Goal: Information Seeking & Learning: Learn about a topic

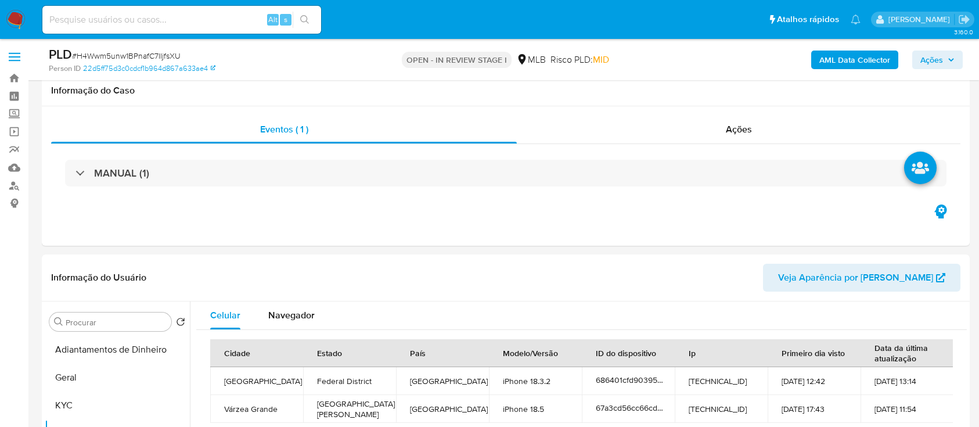
select select "10"
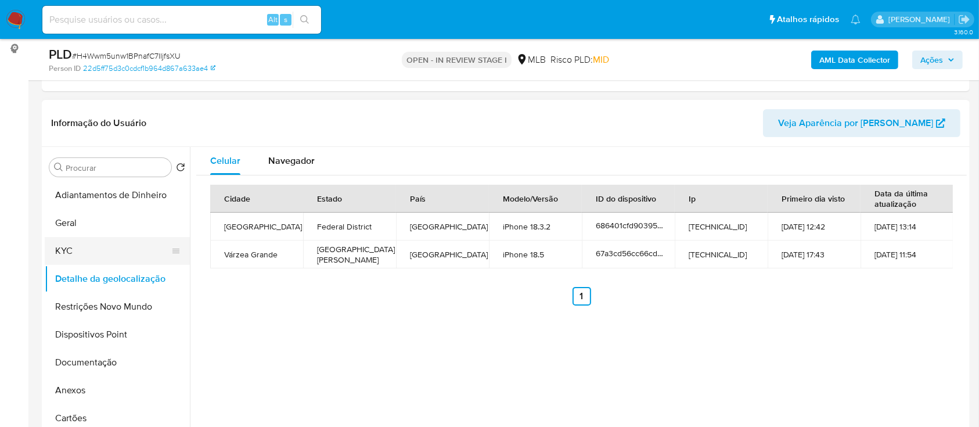
click at [93, 247] on button "KYC" at bounding box center [113, 251] width 136 height 28
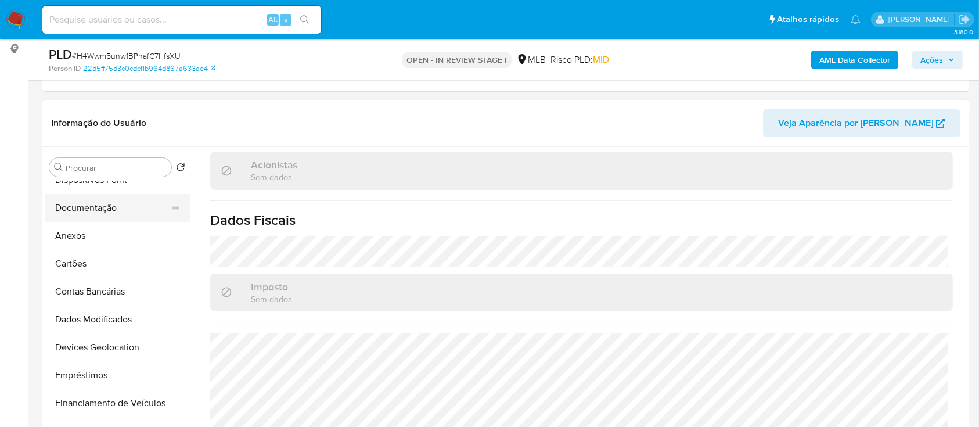
click at [87, 206] on button "Documentação" at bounding box center [113, 208] width 136 height 28
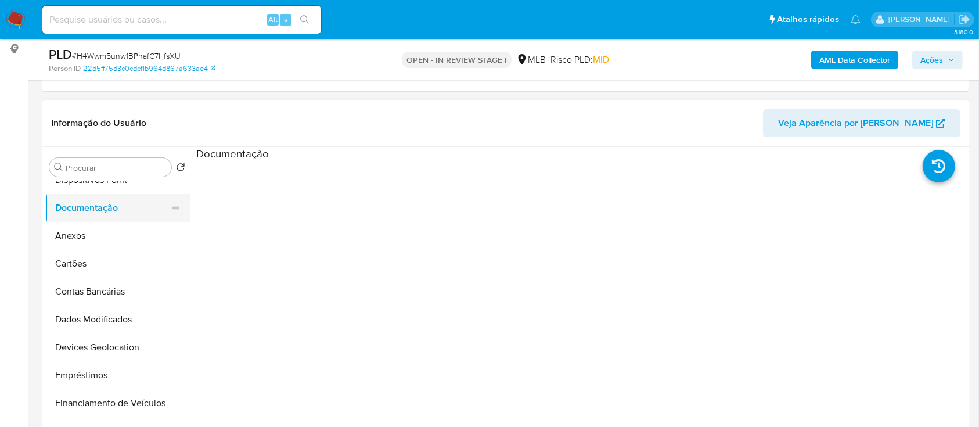
scroll to position [0, 0]
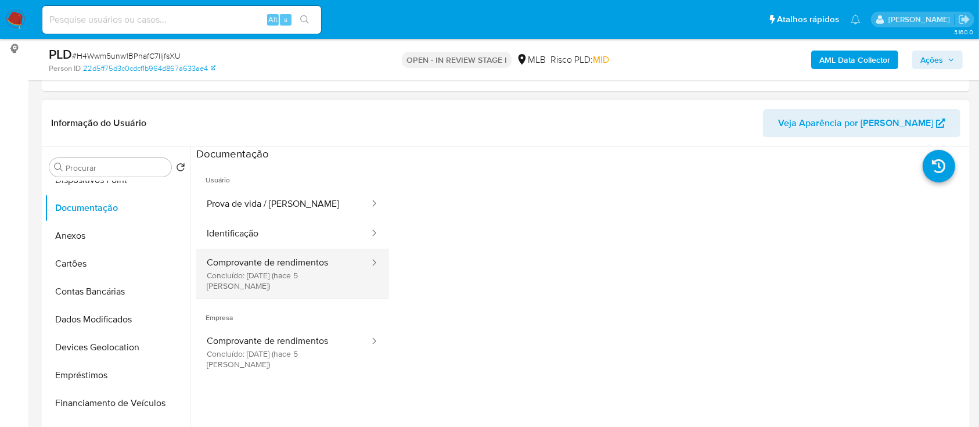
click at [293, 267] on button "Comprovante de rendimentos Concluído: 17/09/2025 (hace 5 días)" at bounding box center [283, 274] width 174 height 50
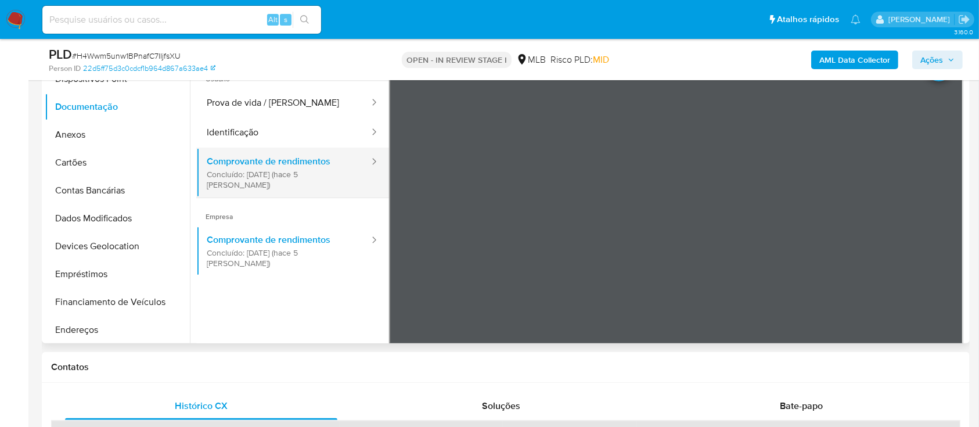
scroll to position [232, 0]
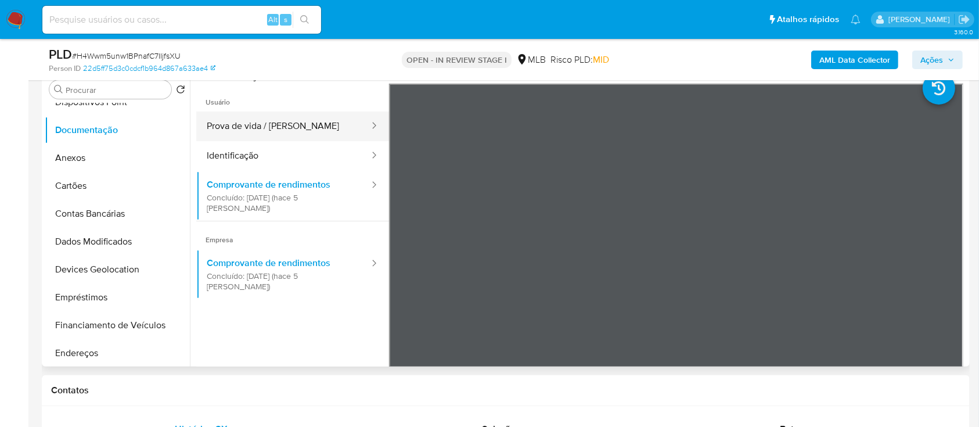
drag, startPoint x: 250, startPoint y: 118, endPoint x: 260, endPoint y: 126, distance: 12.9
click at [250, 120] on button "Prova de vida / Selfie" at bounding box center [283, 127] width 174 height 30
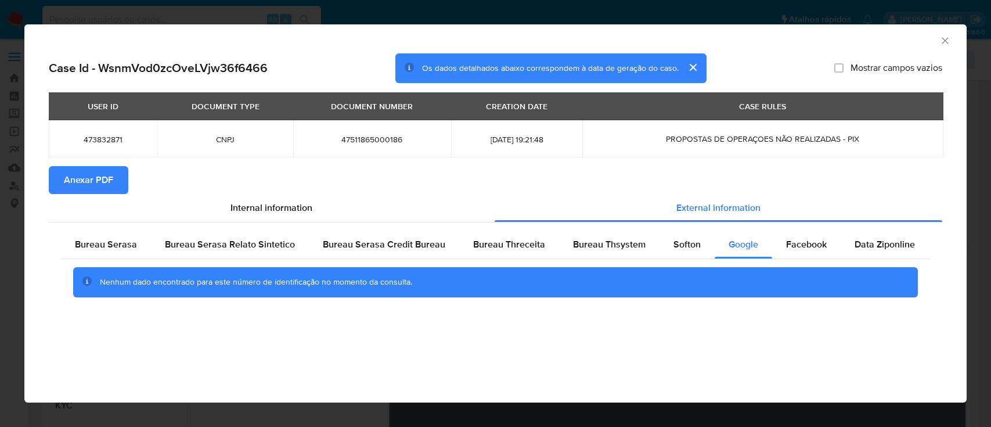
select select "10"
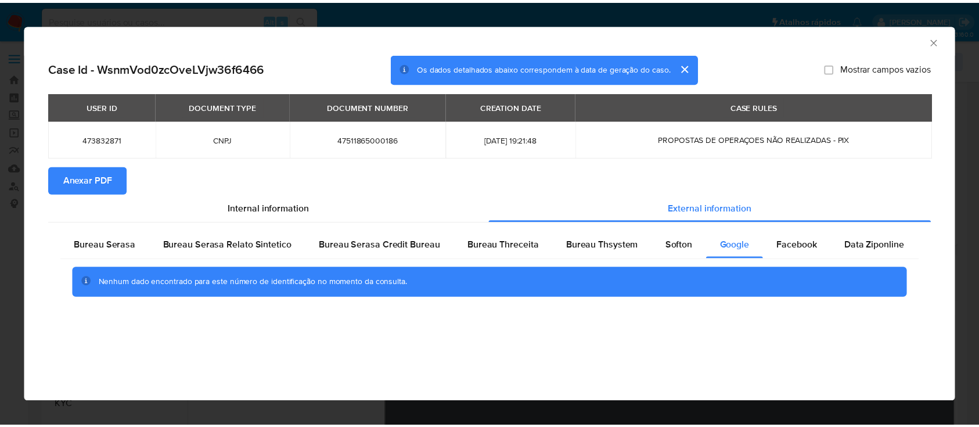
scroll to position [232, 0]
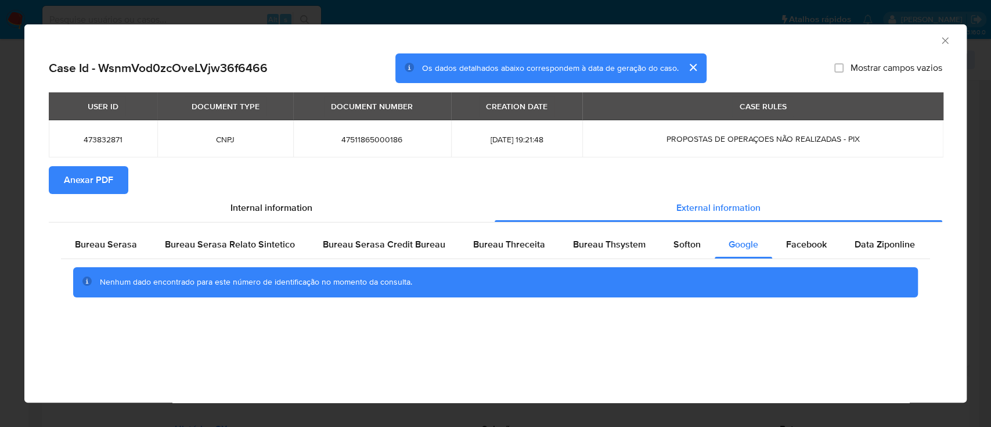
click at [950, 37] on icon "Fechar a janela" at bounding box center [946, 41] width 12 height 12
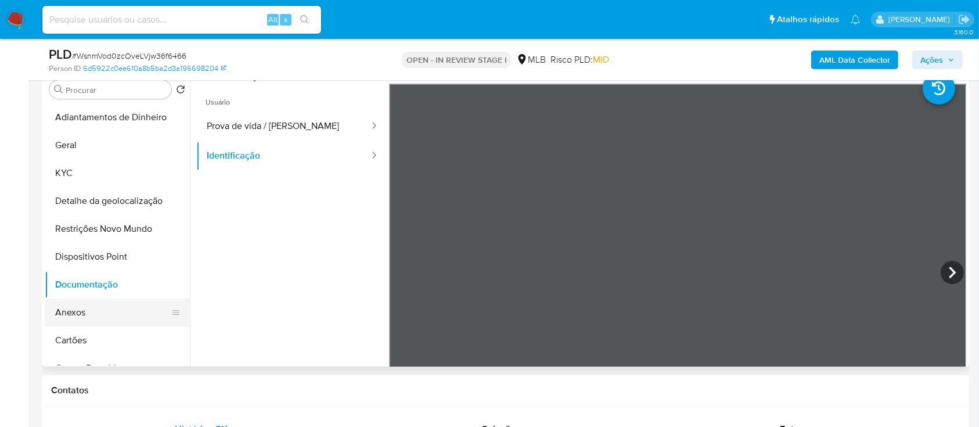
click at [81, 312] on button "Anexos" at bounding box center [113, 313] width 136 height 28
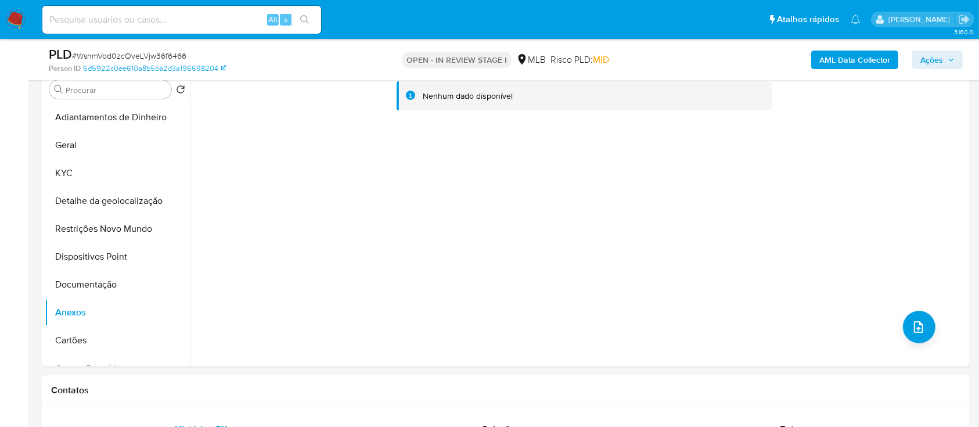
scroll to position [154, 0]
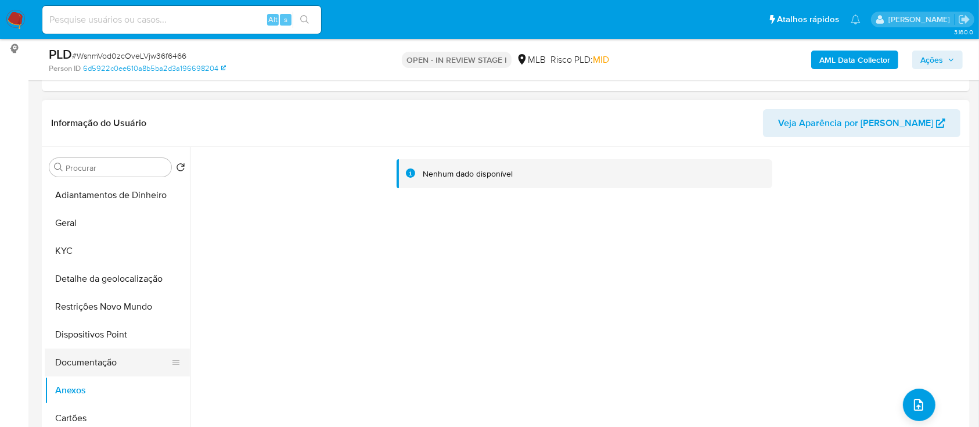
click at [105, 360] on button "Documentação" at bounding box center [113, 362] width 136 height 28
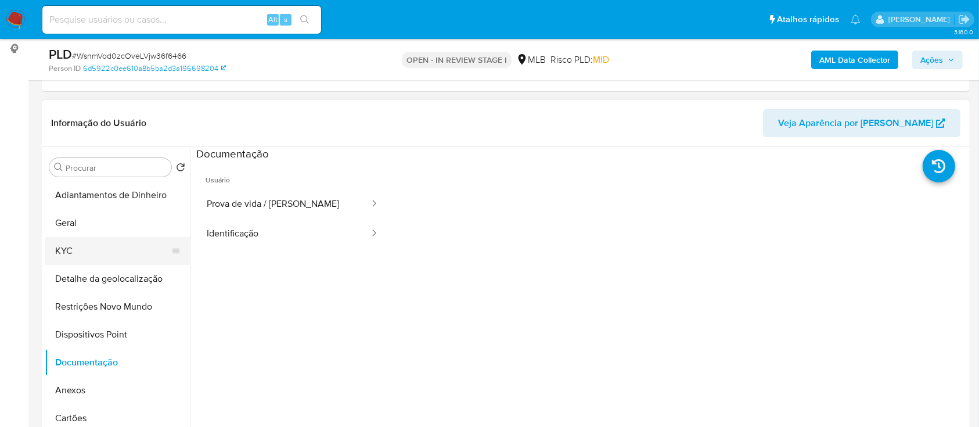
click at [84, 249] on button "KYC" at bounding box center [113, 251] width 136 height 28
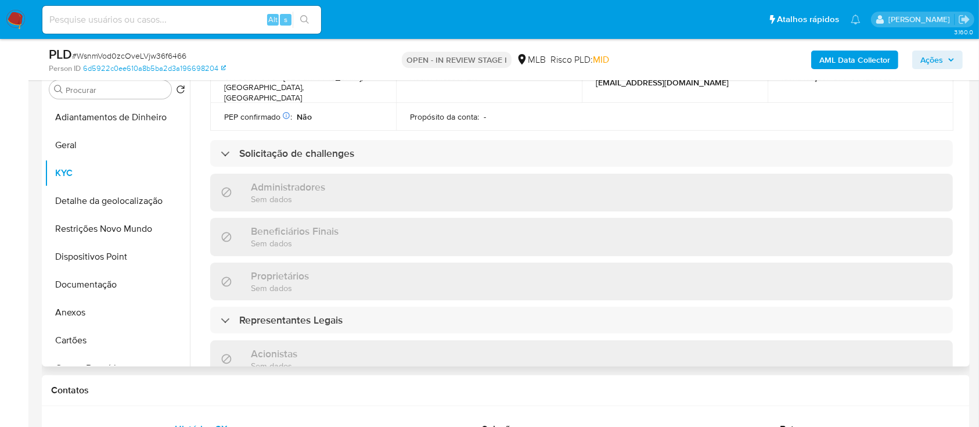
scroll to position [465, 0]
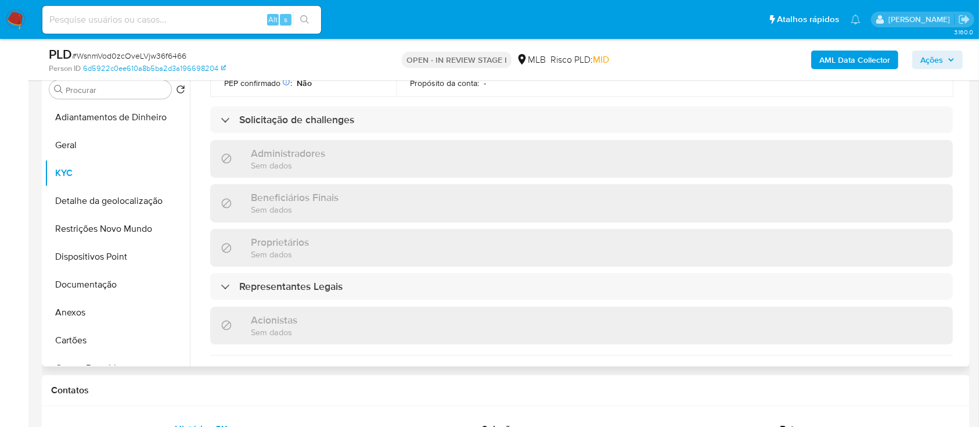
drag, startPoint x: 235, startPoint y: 265, endPoint x: 502, endPoint y: 209, distance: 272.6
click at [235, 280] on div "Representantes Legais" at bounding box center [282, 286] width 122 height 13
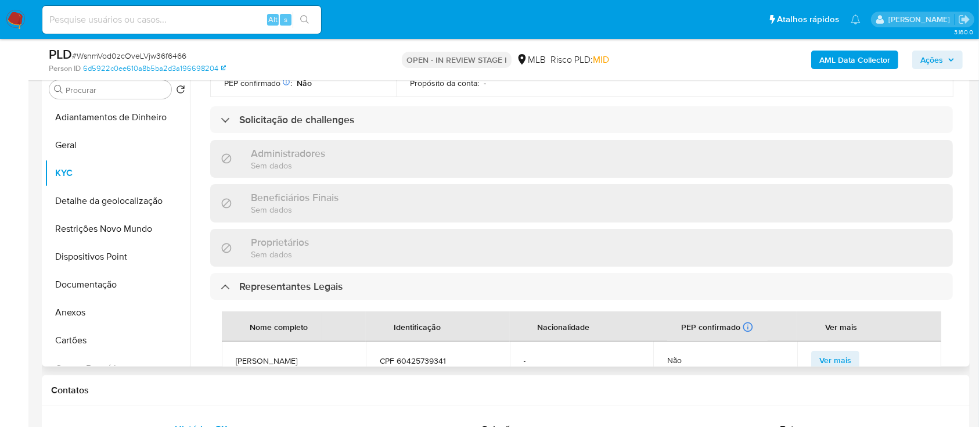
scroll to position [619, 0]
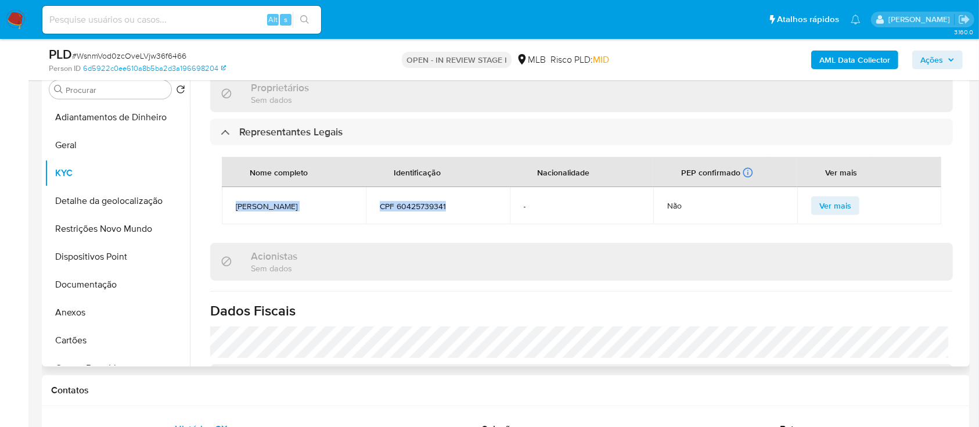
drag, startPoint x: 231, startPoint y: 186, endPoint x: 459, endPoint y: 196, distance: 228.5
click at [459, 196] on tr "FRANK BRUNO SILVA MENDES CPF 60425739341 - Não Ver mais" at bounding box center [582, 205] width 720 height 37
copy tr "FRANK BRUNO SILVA MENDES CPF 60425739341"
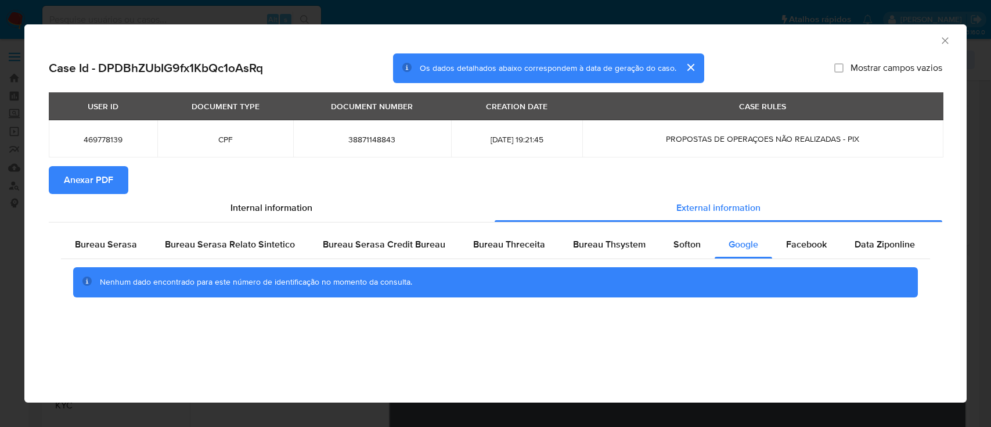
select select "10"
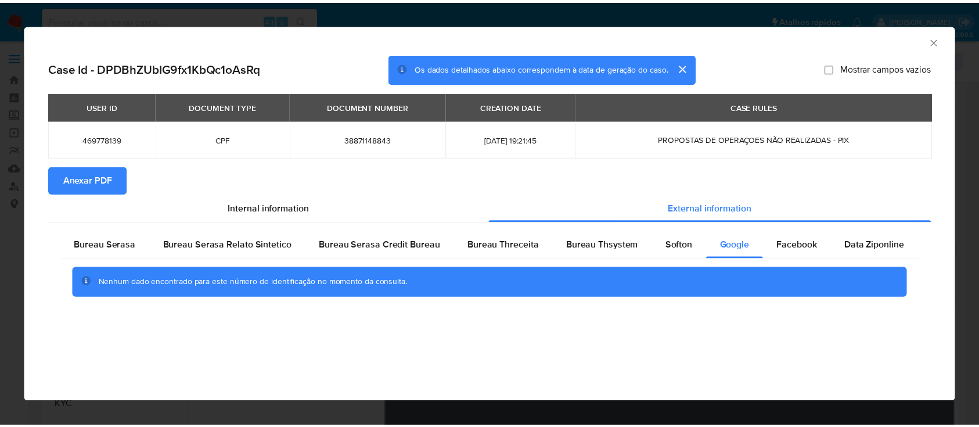
scroll to position [154, 0]
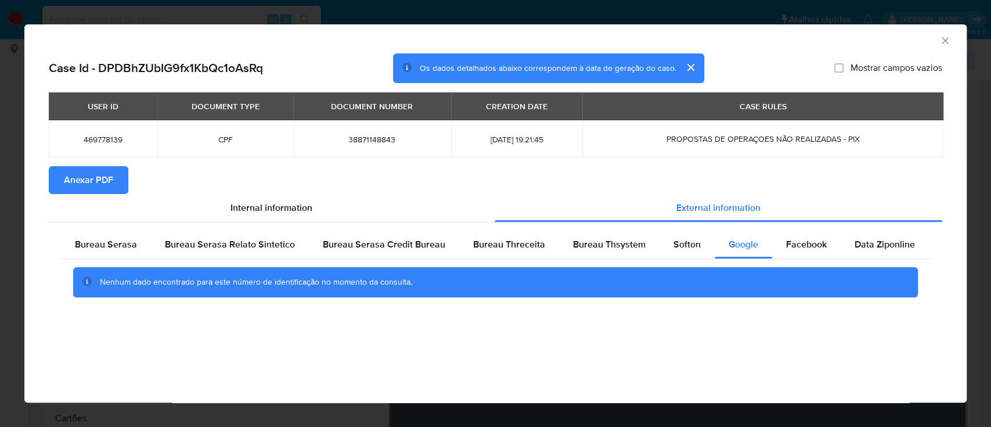
click at [948, 34] on div "AML Data Collector" at bounding box center [495, 38] width 943 height 29
click at [944, 39] on icon "Fechar a janela" at bounding box center [945, 40] width 6 height 6
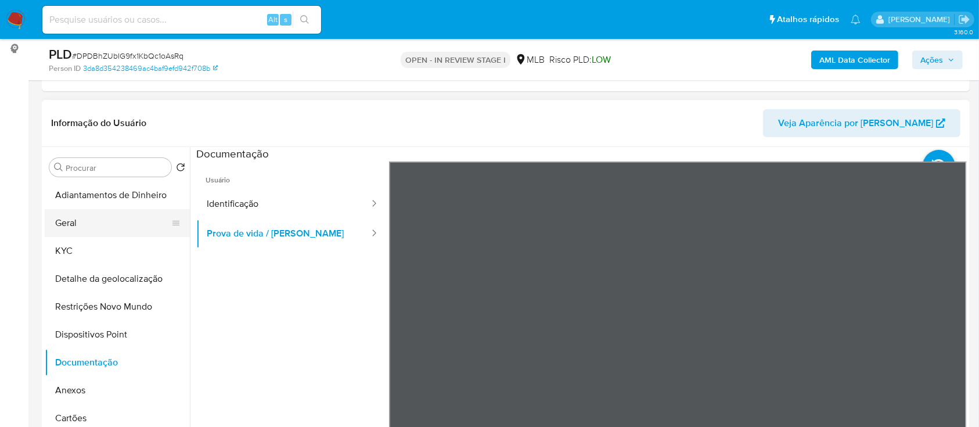
click at [84, 233] on button "Geral" at bounding box center [113, 223] width 136 height 28
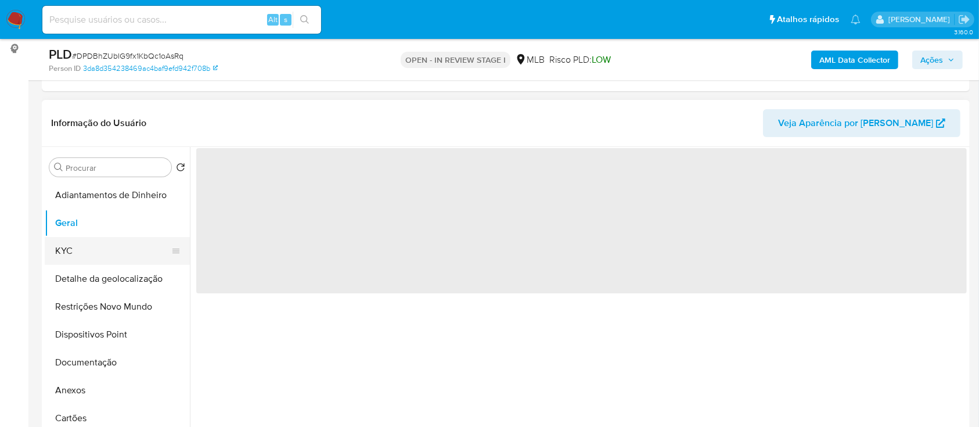
click at [82, 253] on button "KYC" at bounding box center [113, 251] width 136 height 28
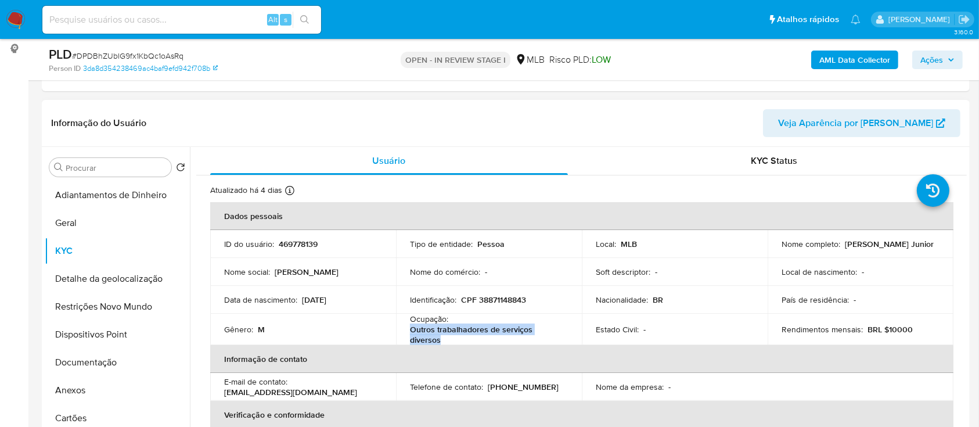
drag, startPoint x: 452, startPoint y: 340, endPoint x: 400, endPoint y: 335, distance: 53.1
click at [400, 335] on td "Ocupação : Outros trabalhadores de serviços diversos" at bounding box center [489, 329] width 186 height 31
copy p "Outros trabalhadores de serviços diversos"
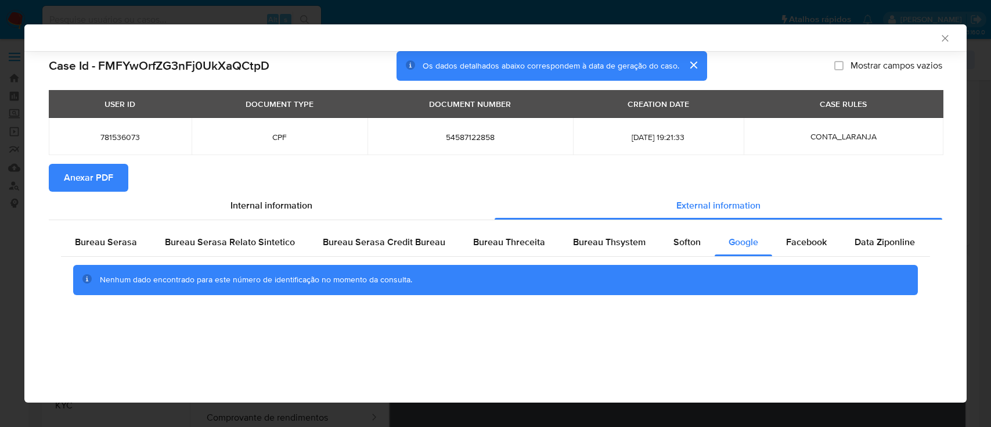
select select "10"
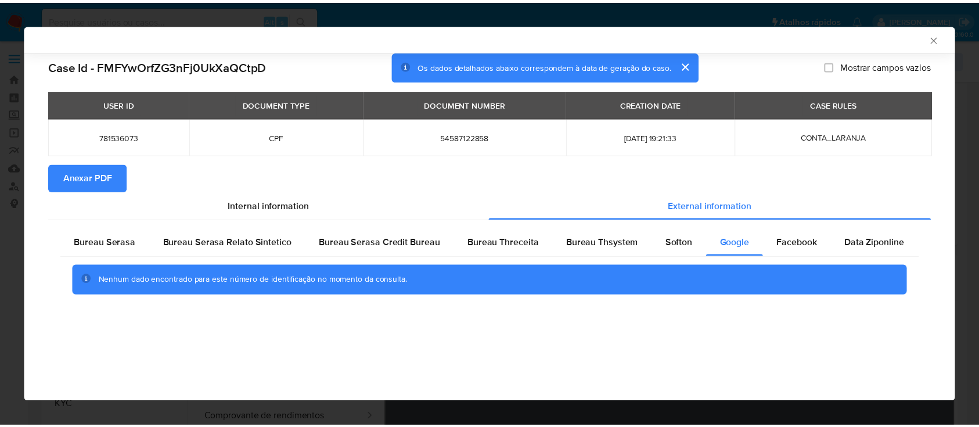
scroll to position [232, 0]
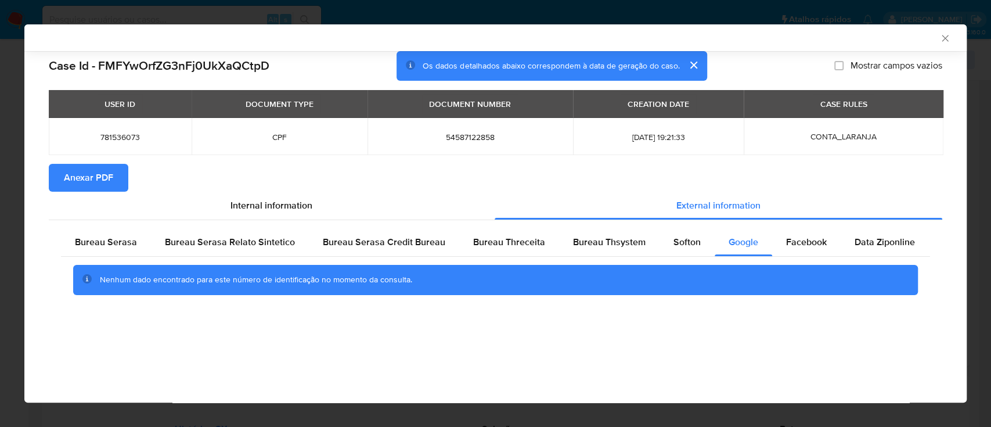
drag, startPoint x: 949, startPoint y: 37, endPoint x: 945, endPoint y: 42, distance: 6.2
click at [948, 37] on icon "Fechar a janela" at bounding box center [946, 39] width 12 height 12
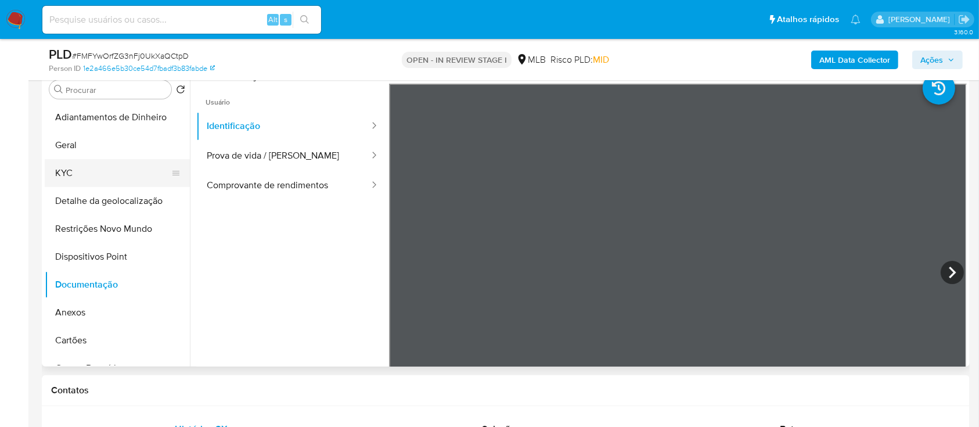
click at [73, 172] on button "KYC" at bounding box center [113, 173] width 136 height 28
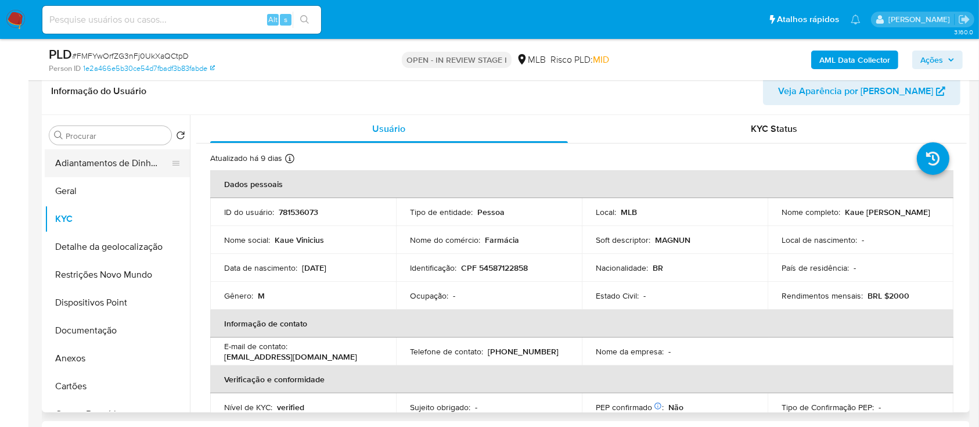
scroll to position [154, 0]
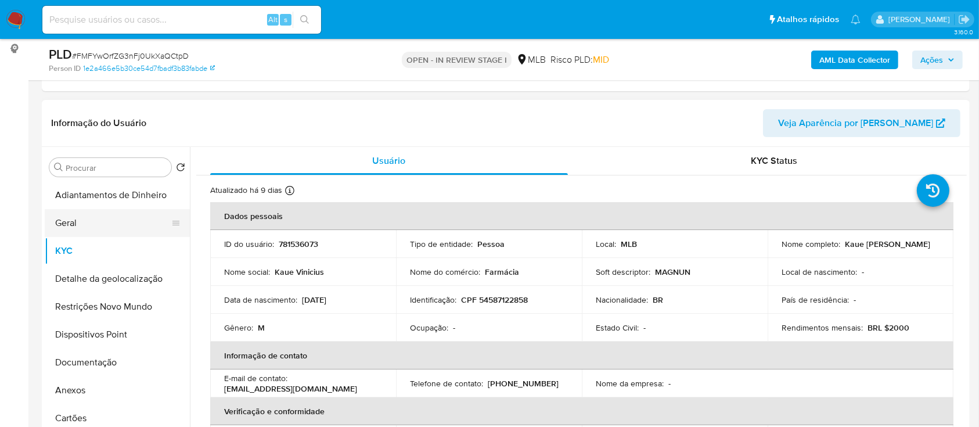
click at [79, 225] on button "Geral" at bounding box center [113, 223] width 136 height 28
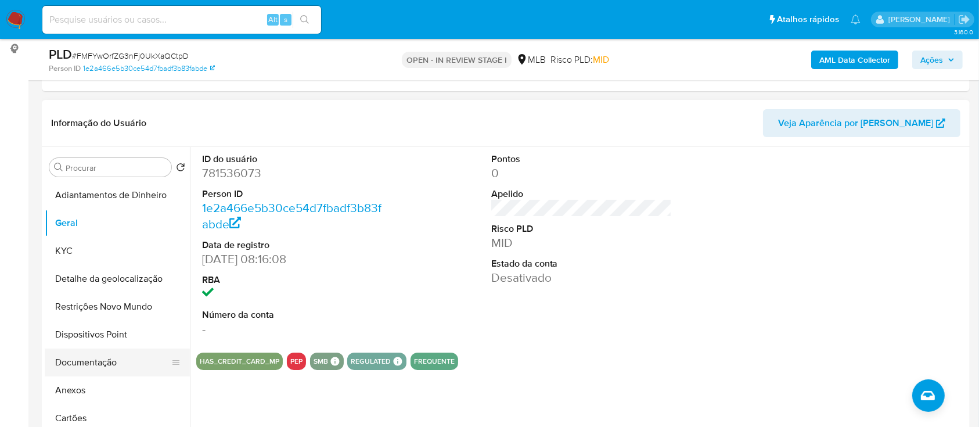
click at [66, 357] on button "Documentação" at bounding box center [113, 362] width 136 height 28
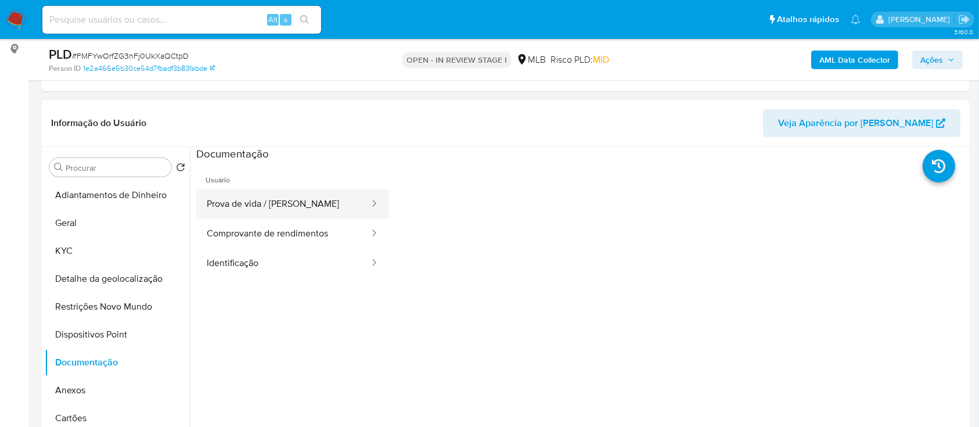
drag, startPoint x: 233, startPoint y: 200, endPoint x: 246, endPoint y: 217, distance: 21.3
click at [233, 201] on button "Prova de vida / [PERSON_NAME]" at bounding box center [283, 204] width 174 height 30
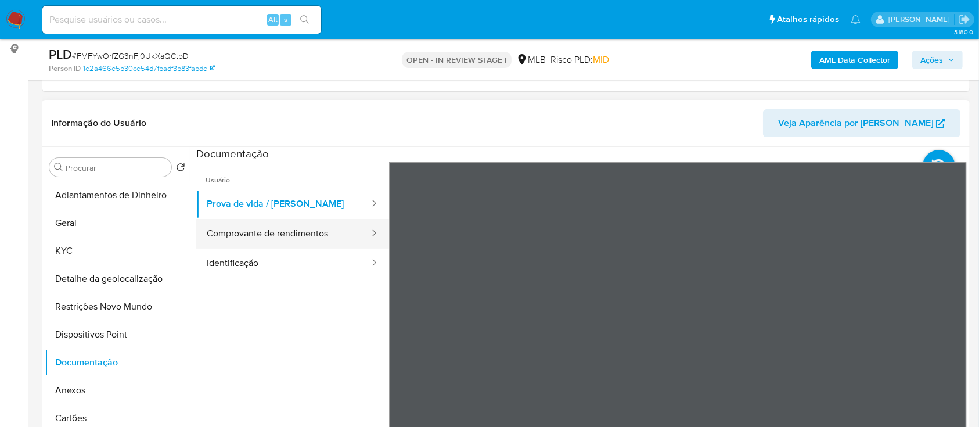
drag, startPoint x: 288, startPoint y: 229, endPoint x: 274, endPoint y: 242, distance: 18.9
click at [288, 231] on button "Comprovante de rendimentos" at bounding box center [283, 234] width 174 height 30
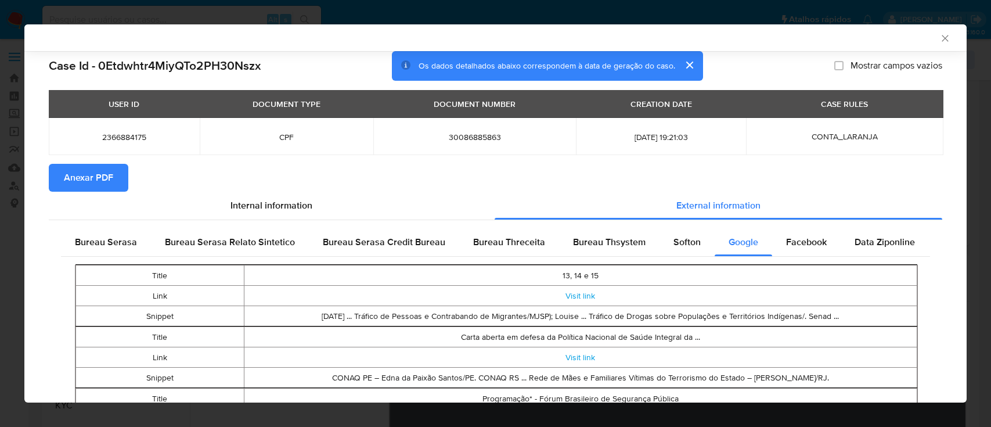
select select "10"
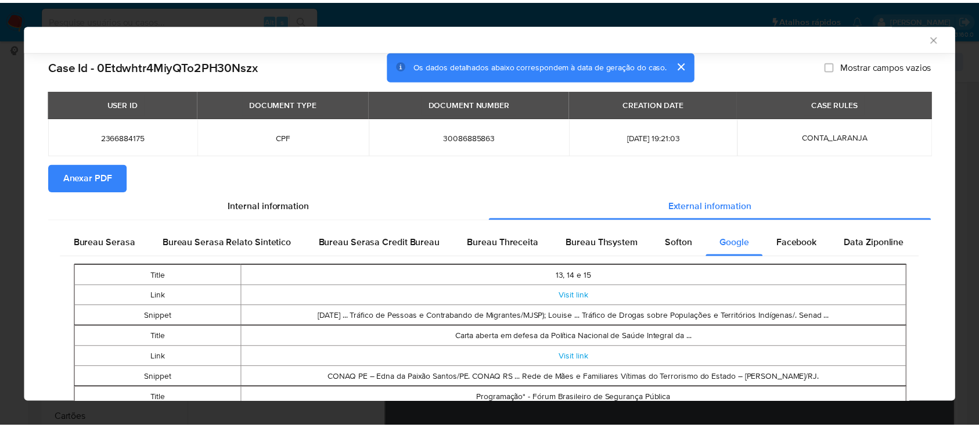
scroll to position [87, 0]
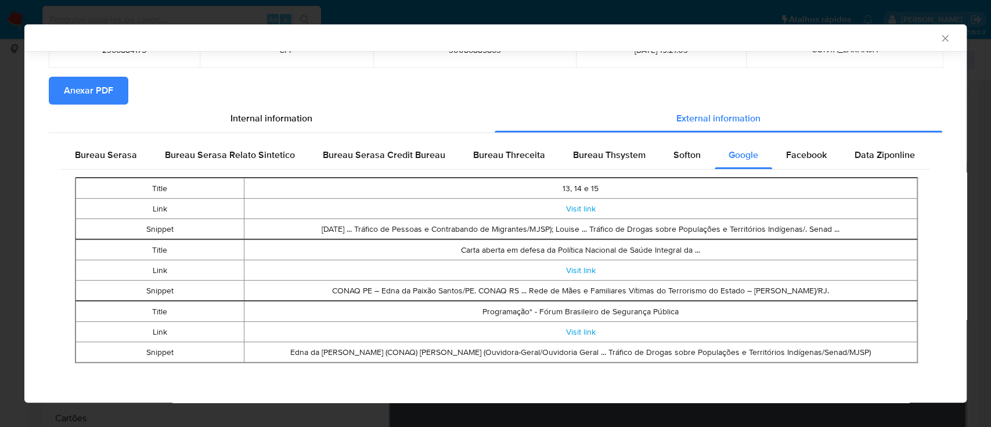
click at [940, 41] on icon "Fechar a janela" at bounding box center [946, 39] width 12 height 12
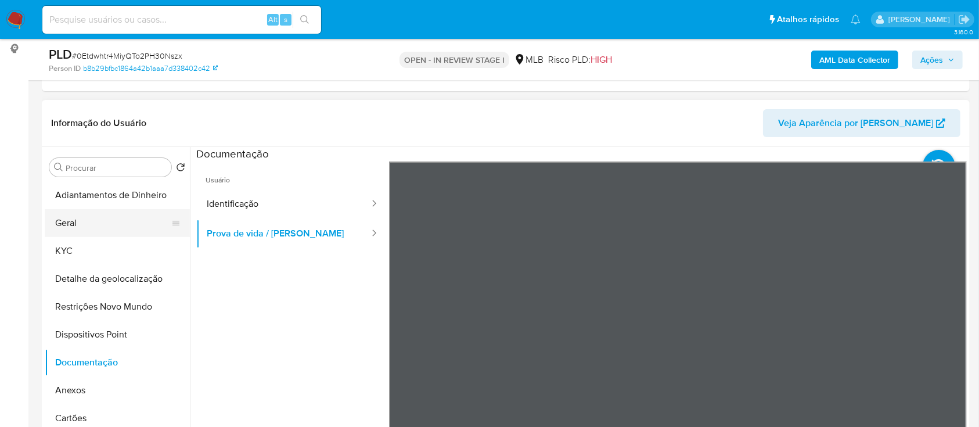
click at [88, 222] on button "Geral" at bounding box center [113, 223] width 136 height 28
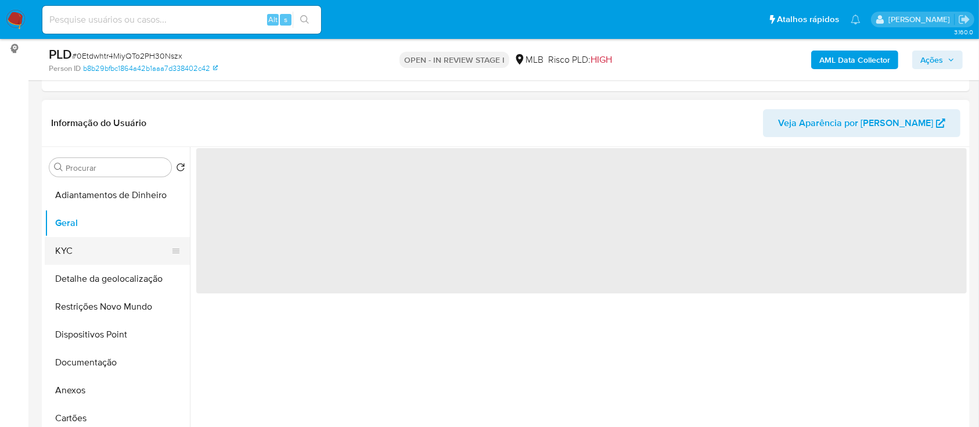
click at [77, 250] on button "KYC" at bounding box center [113, 251] width 136 height 28
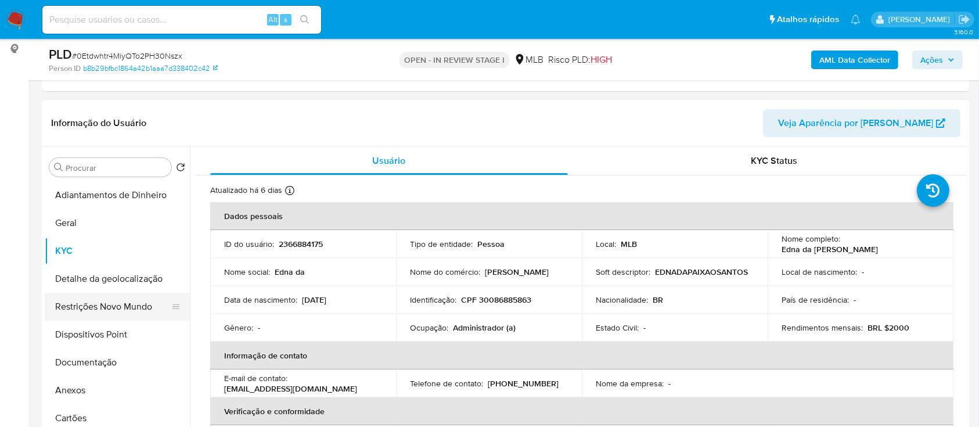
click at [112, 305] on button "Restrições Novo Mundo" at bounding box center [113, 307] width 136 height 28
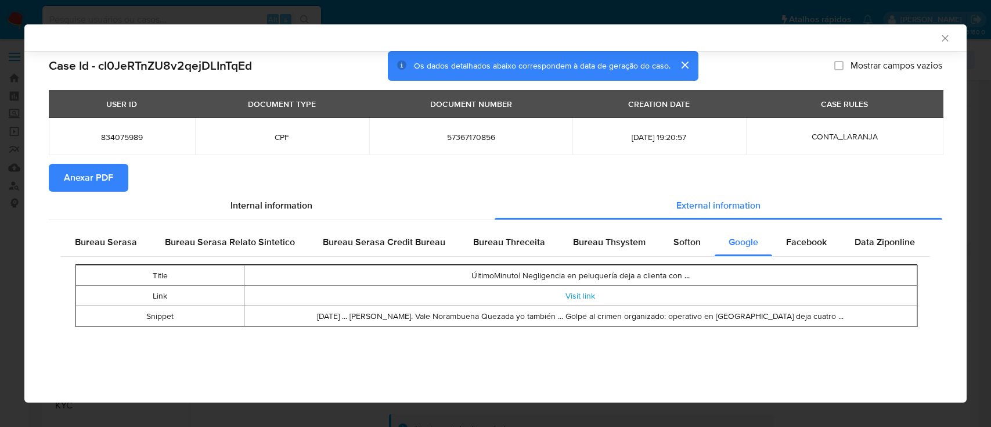
select select "10"
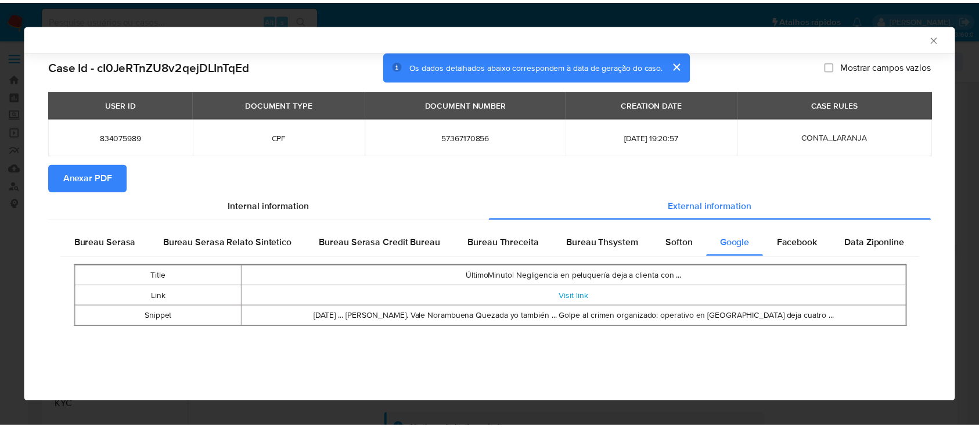
scroll to position [154, 0]
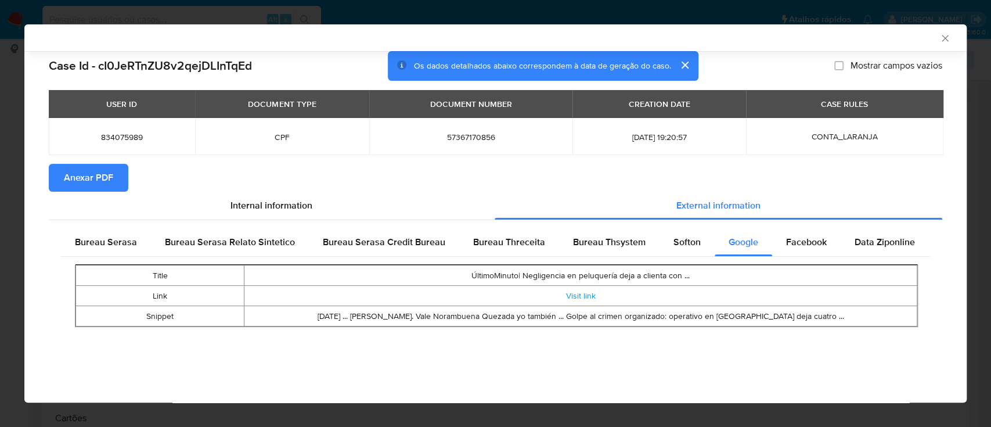
drag, startPoint x: 949, startPoint y: 37, endPoint x: 940, endPoint y: 44, distance: 11.6
click at [948, 38] on icon "Fechar a janela" at bounding box center [946, 39] width 12 height 12
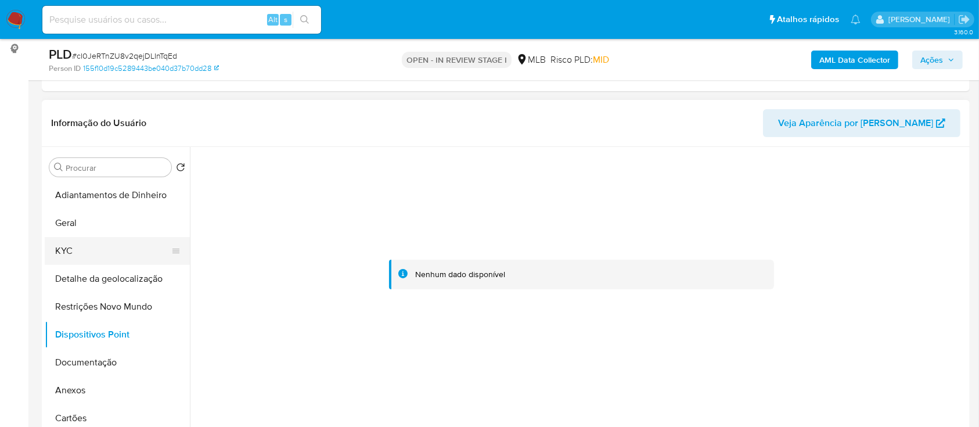
drag, startPoint x: 74, startPoint y: 251, endPoint x: 115, endPoint y: 249, distance: 40.8
click at [74, 252] on button "KYC" at bounding box center [113, 251] width 136 height 28
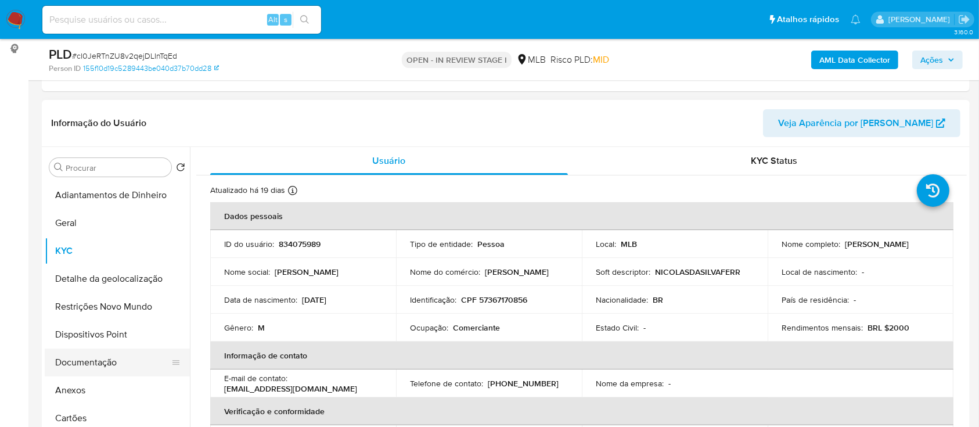
click at [72, 365] on button "Documentação" at bounding box center [113, 362] width 136 height 28
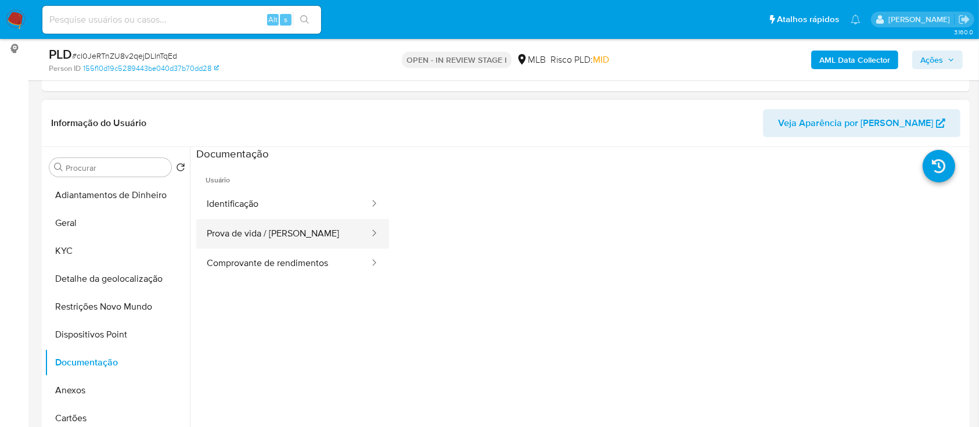
drag, startPoint x: 263, startPoint y: 197, endPoint x: 366, endPoint y: 225, distance: 106.7
click at [263, 197] on button "Identificação" at bounding box center [283, 204] width 174 height 30
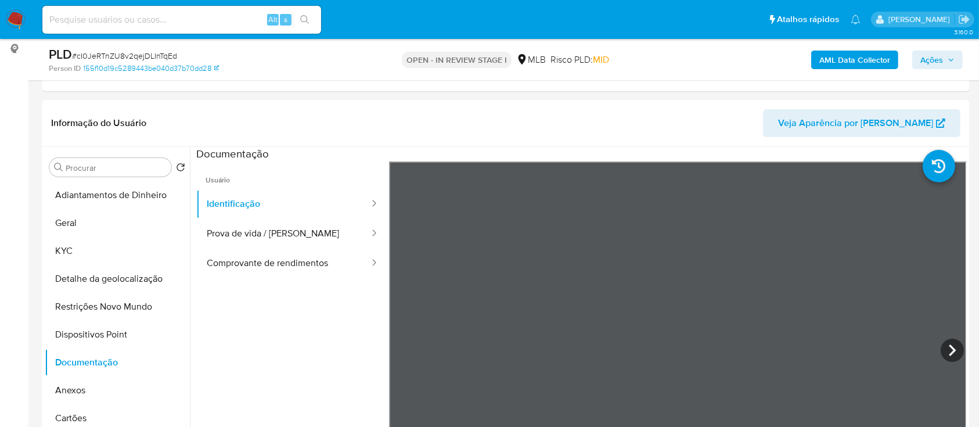
click at [757, 124] on div "Informação do Usuário Veja Aparência por Pessoa Procurar Retornar ao pedido pad…" at bounding box center [506, 272] width 928 height 344
click at [236, 227] on button "Prova de vida / [PERSON_NAME]" at bounding box center [283, 234] width 174 height 30
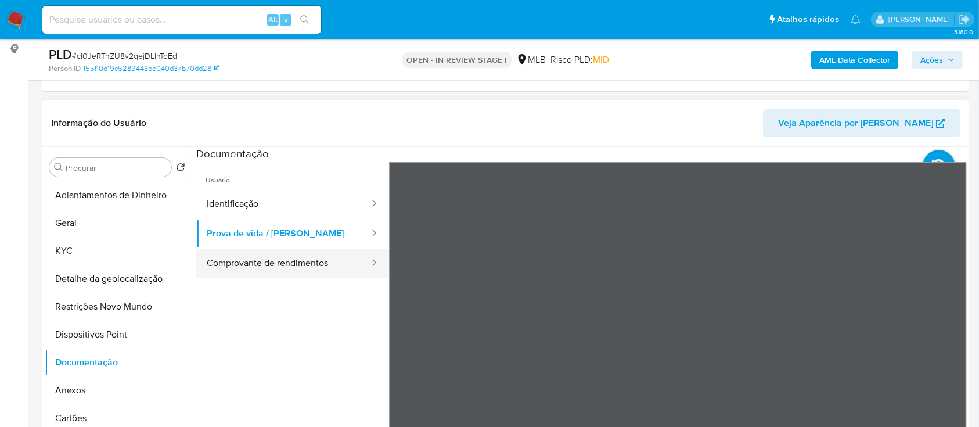
click at [318, 262] on button "Comprovante de rendimentos" at bounding box center [283, 264] width 174 height 30
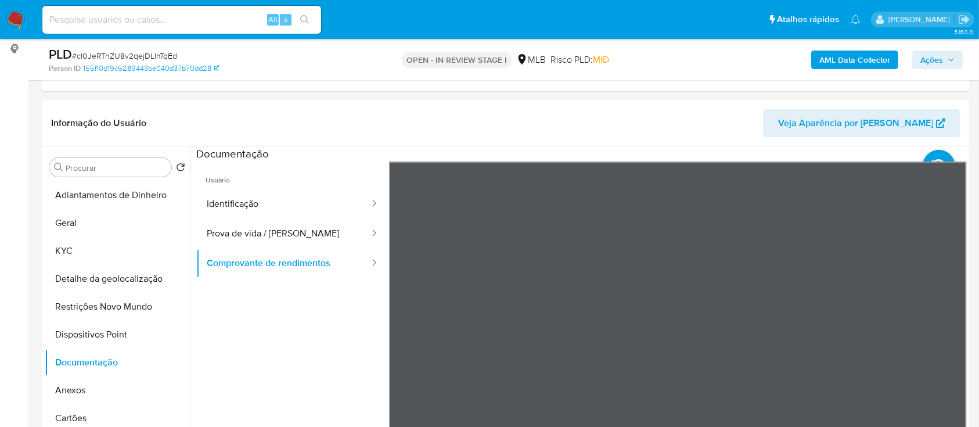
click at [300, 363] on ul "Usuário Identificação Prova de vida / Selfie Comprovante de rendimentos" at bounding box center [292, 328] width 193 height 335
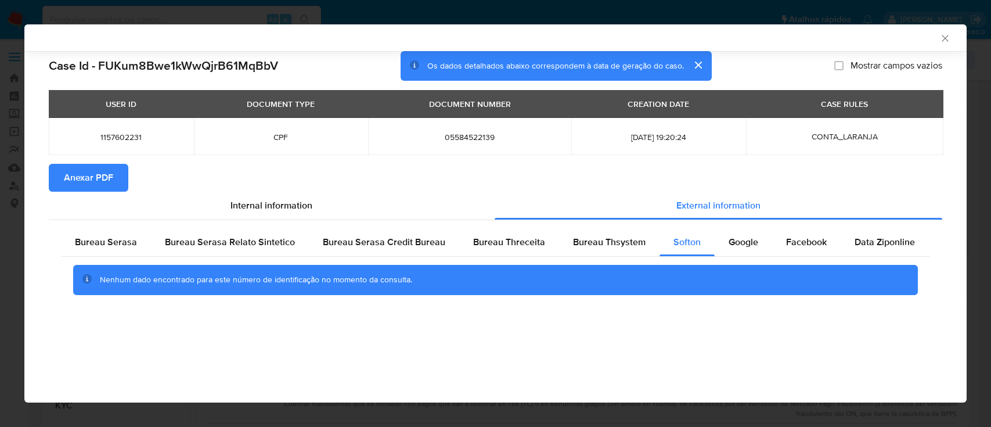
select select "10"
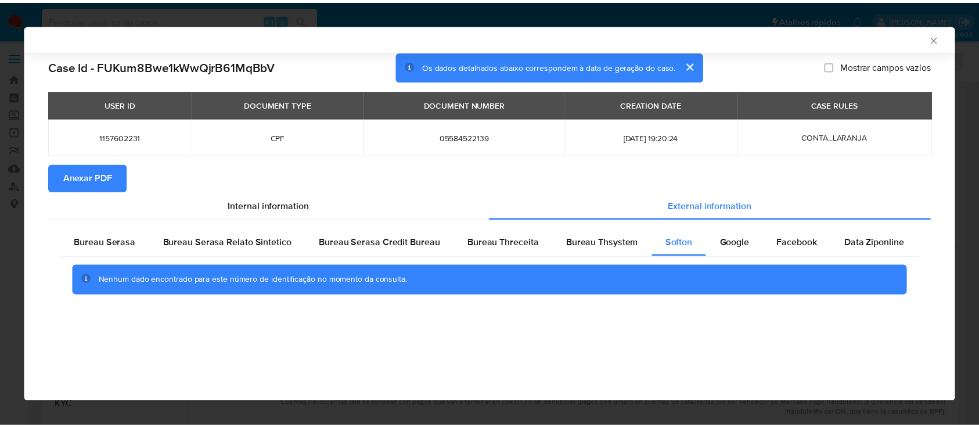
scroll to position [232, 0]
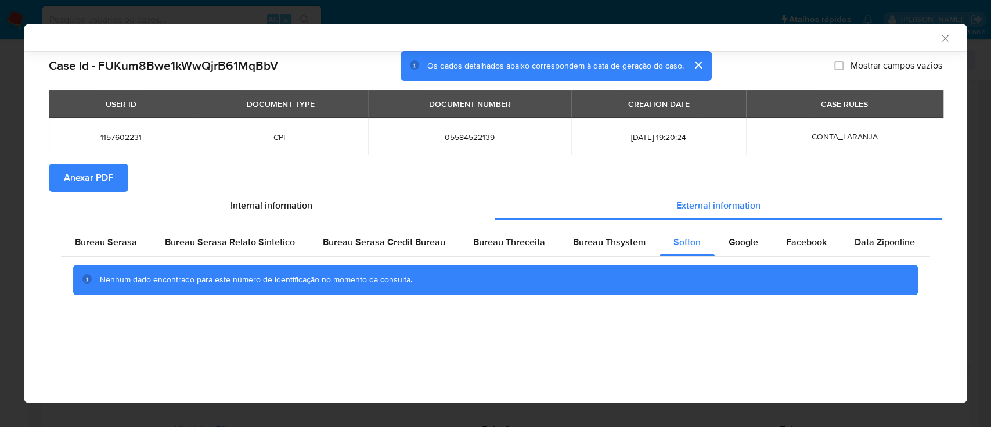
click at [943, 41] on icon "Fechar a janela" at bounding box center [946, 39] width 12 height 12
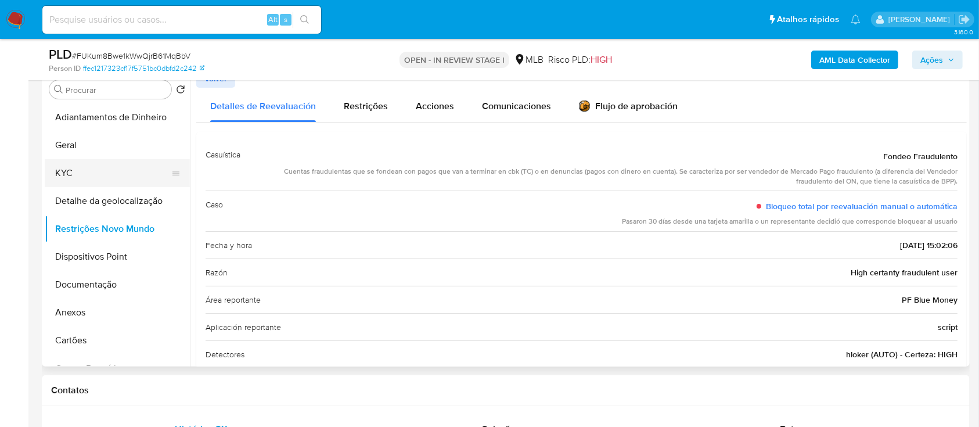
click at [43, 160] on div "Procurar Retornar ao pedido padrão Adiantamentos de Dinheiro Geral KYC Detalhe …" at bounding box center [506, 217] width 928 height 297
click at [57, 168] on button "KYC" at bounding box center [113, 173] width 136 height 28
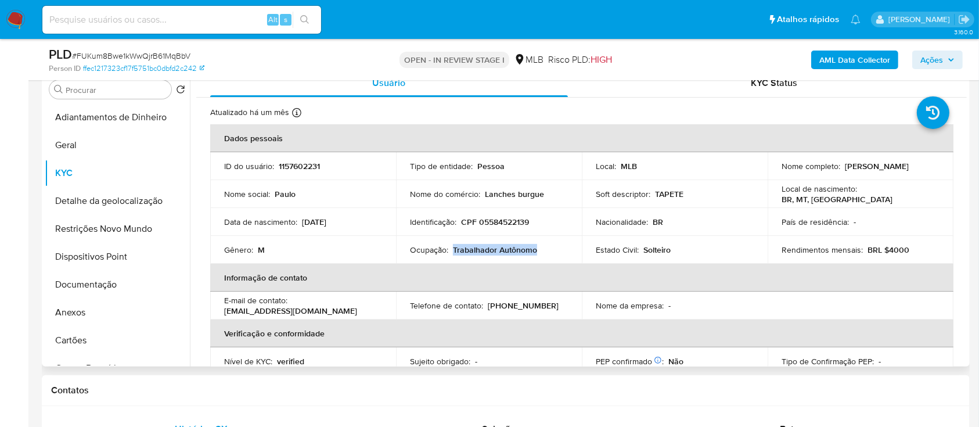
drag, startPoint x: 536, startPoint y: 255, endPoint x: 459, endPoint y: 250, distance: 77.4
click at [452, 246] on div "Ocupação : Trabalhador Autônomo" at bounding box center [489, 250] width 158 height 10
copy p "Trabalhador Autônomo"
click at [72, 278] on button "Documentação" at bounding box center [113, 285] width 136 height 28
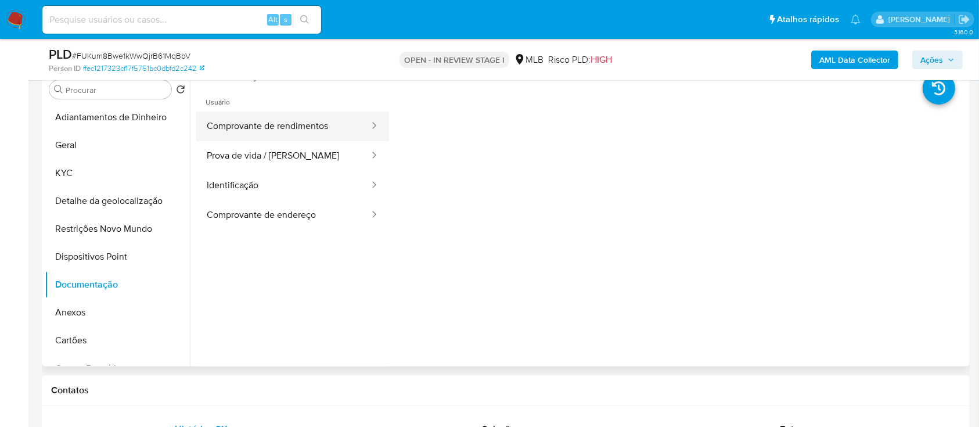
click at [304, 130] on button "Comprovante de rendimentos" at bounding box center [283, 127] width 174 height 30
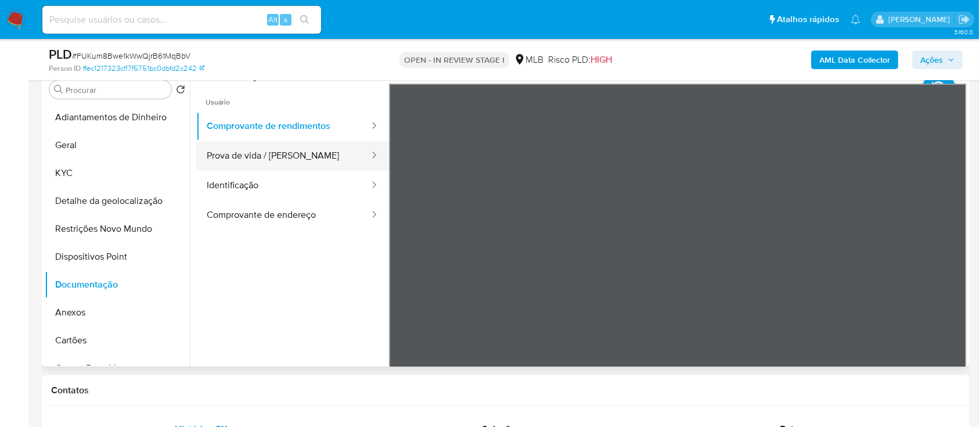
drag, startPoint x: 261, startPoint y: 152, endPoint x: 282, endPoint y: 164, distance: 24.7
click at [258, 153] on button "Prova de vida / [PERSON_NAME]" at bounding box center [283, 156] width 174 height 30
drag, startPoint x: 667, startPoint y: 346, endPoint x: 653, endPoint y: 321, distance: 28.6
click at [656, 325] on div at bounding box center [678, 274] width 578 height 381
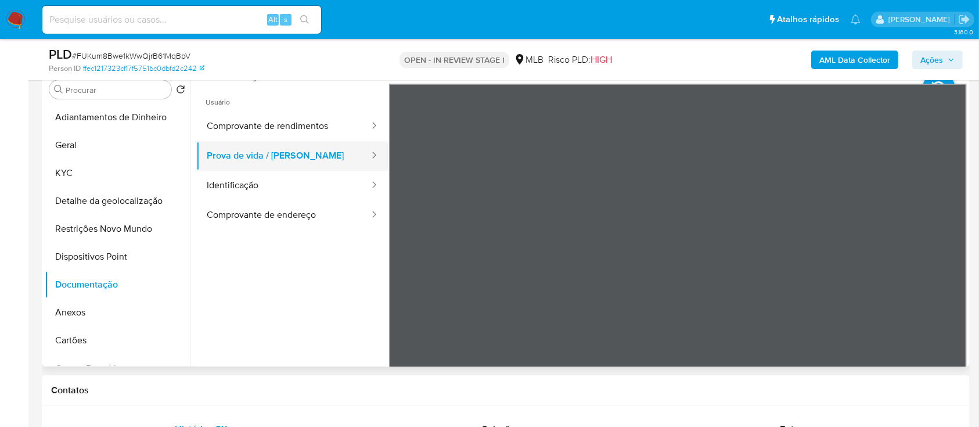
click at [225, 163] on button "Prova de vida / Selfie" at bounding box center [283, 156] width 174 height 30
click at [237, 182] on button "Identificação" at bounding box center [283, 186] width 174 height 30
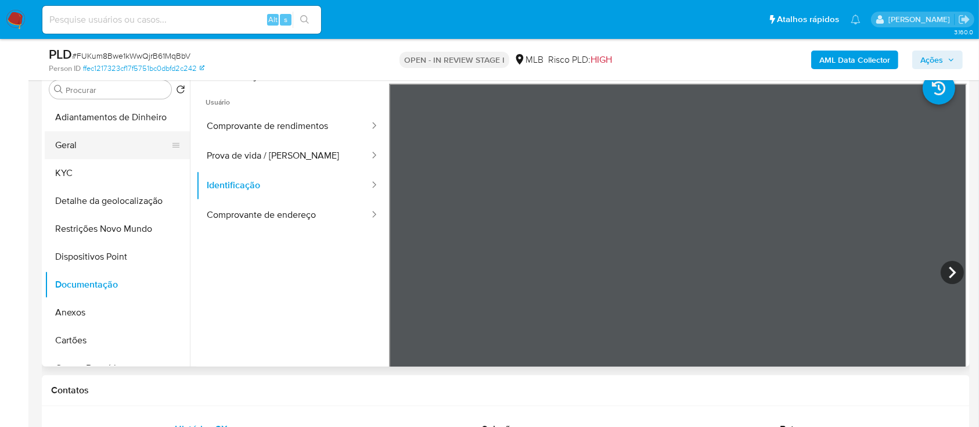
click at [93, 146] on button "Geral" at bounding box center [113, 145] width 136 height 28
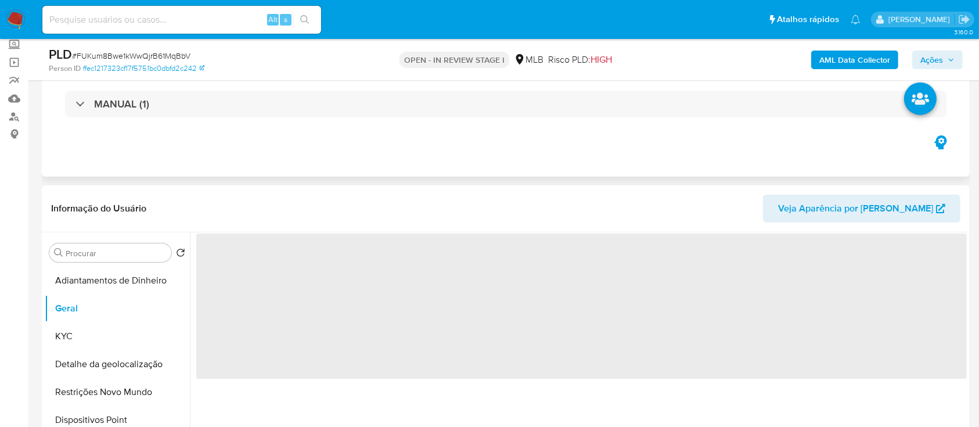
scroll to position [154, 0]
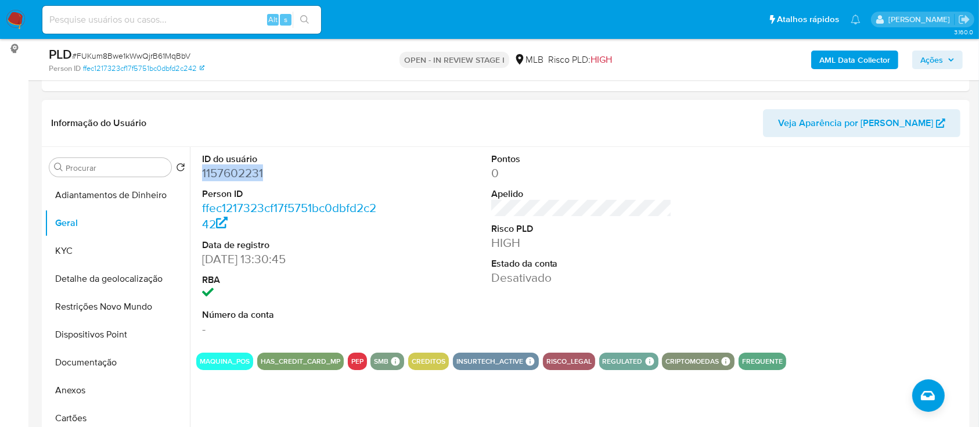
drag, startPoint x: 265, startPoint y: 170, endPoint x: 202, endPoint y: 177, distance: 63.7
click at [202, 175] on dd "1157602231" at bounding box center [292, 173] width 181 height 16
copy dd "1157602231"
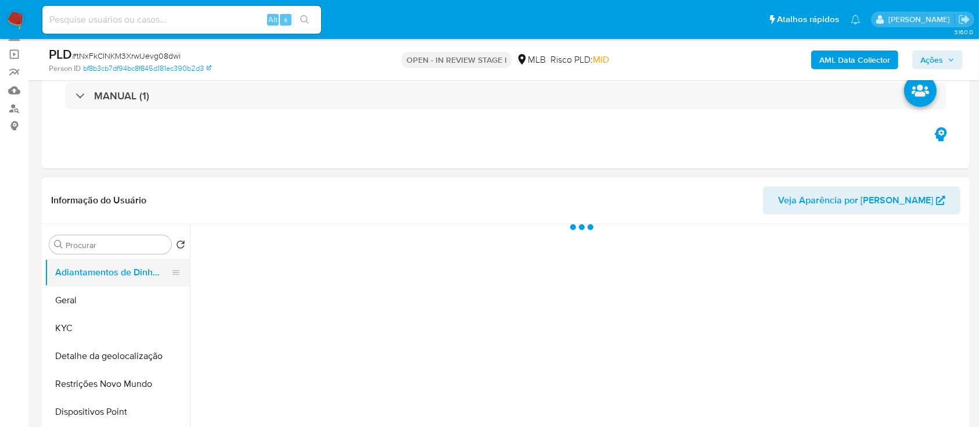
select select "10"
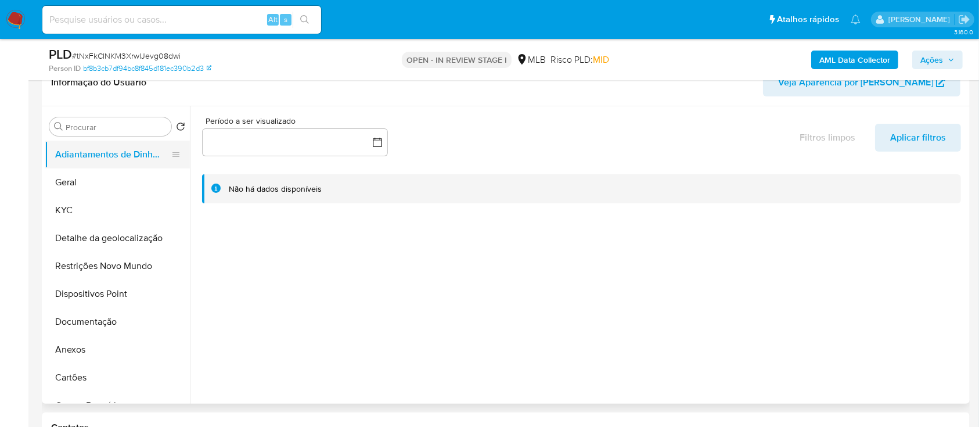
scroll to position [232, 0]
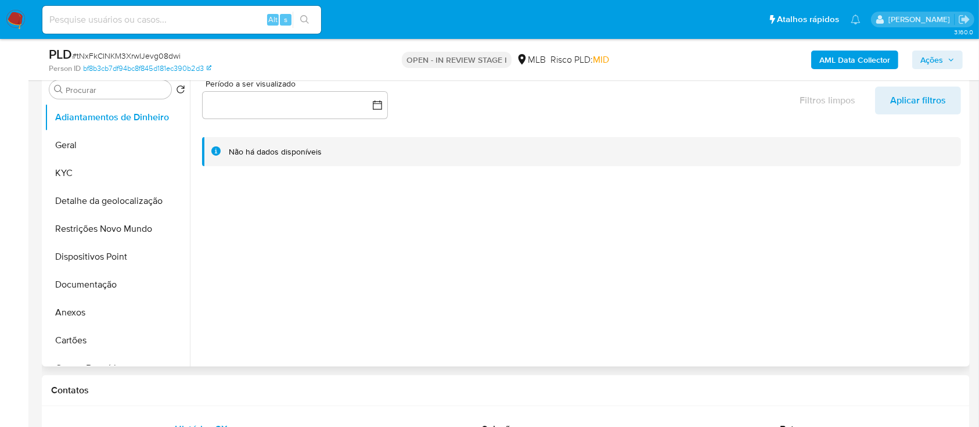
drag, startPoint x: 95, startPoint y: 170, endPoint x: 195, endPoint y: 178, distance: 100.2
click at [95, 171] on button "KYC" at bounding box center [117, 173] width 145 height 28
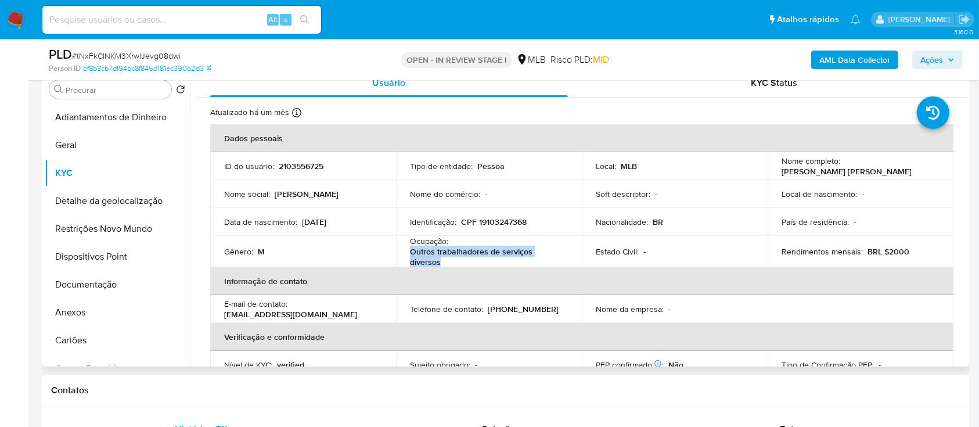
drag, startPoint x: 448, startPoint y: 262, endPoint x: 405, endPoint y: 250, distance: 45.1
click at [405, 250] on td "Ocupação : Outros trabalhadores de serviços diversos" at bounding box center [489, 251] width 186 height 31
copy p "Outros trabalhadores de serviços diversos"
